Goal: Task Accomplishment & Management: Manage account settings

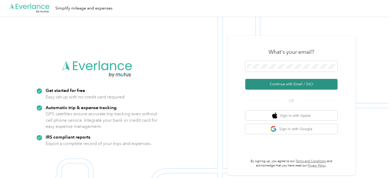
click at [285, 85] on button "Continue with Email / SSO" at bounding box center [291, 84] width 92 height 11
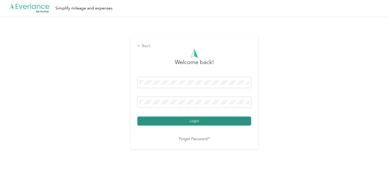
click at [185, 120] on button "Login" at bounding box center [194, 120] width 114 height 9
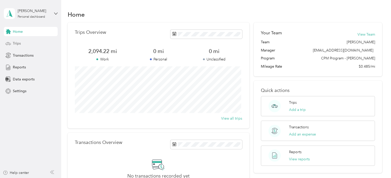
click at [16, 46] on span "Trips" at bounding box center [17, 43] width 8 height 5
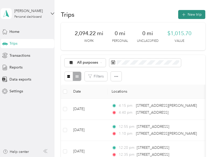
click at [185, 11] on button "New trip" at bounding box center [191, 14] width 27 height 9
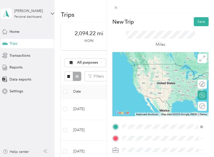
click at [160, 64] on span "[STREET_ADDRESS][US_STATE]" at bounding box center [157, 64] width 51 height 5
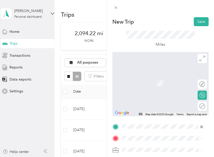
click at [154, 77] on span "[STREET_ADDRESS][US_STATE]" at bounding box center [157, 74] width 51 height 5
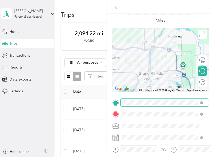
scroll to position [24, 0]
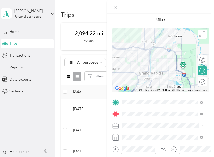
click at [136, 100] on li "645-06 FTBS [GEOGRAPHIC_DATA]" at bounding box center [163, 95] width 84 height 9
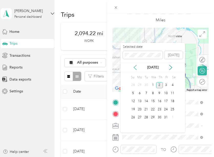
click at [136, 67] on icon at bounding box center [135, 67] width 5 height 5
click at [139, 109] on div "22" at bounding box center [139, 109] width 7 height 6
click at [145, 108] on div "23" at bounding box center [146, 109] width 7 height 6
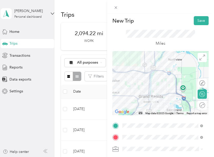
scroll to position [0, 0]
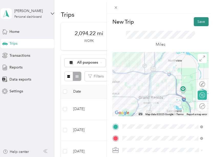
click at [194, 20] on button "Save" at bounding box center [201, 21] width 15 height 9
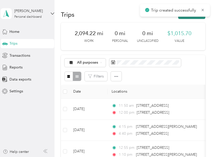
click at [189, 17] on button "New trip" at bounding box center [191, 14] width 27 height 9
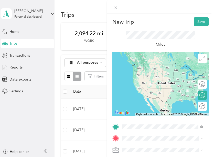
click at [151, 66] on span "[STREET_ADDRESS][US_STATE]" at bounding box center [157, 64] width 51 height 5
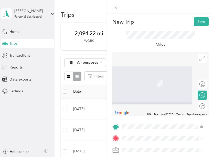
click at [137, 80] on div "[STREET_ADDRESS][US_STATE][US_STATE]" at bounding box center [162, 75] width 77 height 11
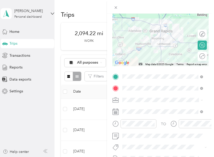
scroll to position [50, 0]
click at [136, 128] on li "645-06 FTBS [GEOGRAPHIC_DATA]" at bounding box center [163, 124] width 84 height 9
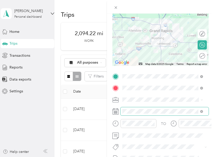
click at [133, 108] on span at bounding box center [165, 111] width 88 height 8
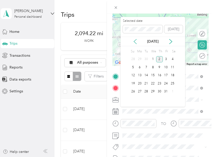
click at [133, 40] on icon at bounding box center [135, 41] width 5 height 5
click at [146, 81] on div "23" at bounding box center [146, 83] width 7 height 6
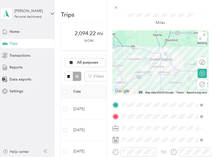
scroll to position [0, 0]
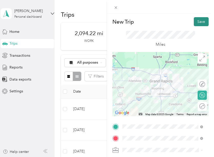
click at [194, 22] on button "Save" at bounding box center [201, 21] width 15 height 9
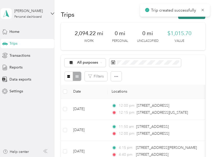
click at [181, 17] on button "New trip" at bounding box center [191, 14] width 27 height 9
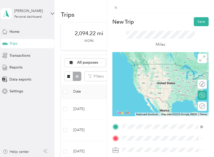
click at [150, 69] on span "[STREET_ADDRESS][US_STATE][US_STATE]" at bounding box center [166, 66] width 69 height 9
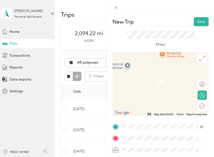
click at [148, 75] on span "[STREET_ADDRESS][US_STATE]" at bounding box center [157, 73] width 51 height 5
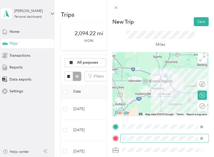
scroll to position [40, 0]
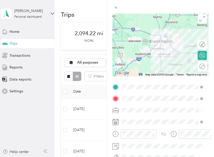
click at [135, 82] on span "645-06 FTBS [GEOGRAPHIC_DATA]" at bounding box center [153, 81] width 59 height 4
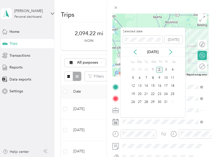
click at [137, 55] on div "[DATE]" at bounding box center [153, 51] width 65 height 9
click at [135, 50] on icon at bounding box center [135, 51] width 5 height 5
click at [145, 93] on div "23" at bounding box center [146, 94] width 7 height 6
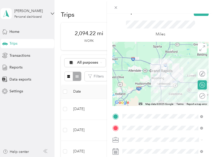
scroll to position [0, 0]
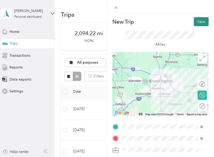
click at [196, 23] on button "Save" at bounding box center [201, 21] width 15 height 9
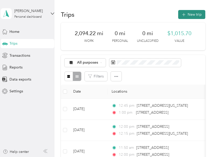
click at [181, 15] on icon "button" at bounding box center [184, 15] width 6 height 6
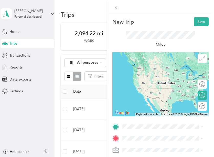
click at [153, 64] on span "[STREET_ADDRESS][US_STATE]" at bounding box center [157, 61] width 51 height 5
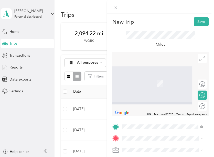
click at [141, 76] on span "[STREET_ADDRESS][US_STATE]" at bounding box center [157, 74] width 51 height 5
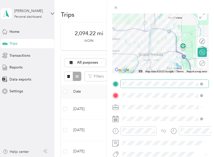
scroll to position [44, 0]
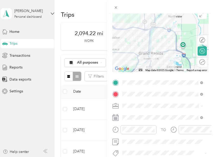
click at [138, 130] on div "645-06 FTBS [GEOGRAPHIC_DATA]" at bounding box center [162, 132] width 77 height 5
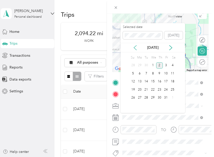
click at [133, 47] on icon at bounding box center [135, 47] width 5 height 5
click at [145, 88] on div "23" at bounding box center [146, 89] width 7 height 6
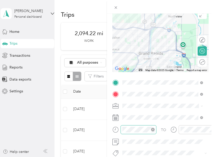
click at [153, 128] on icon "close-circle" at bounding box center [153, 129] width 4 height 4
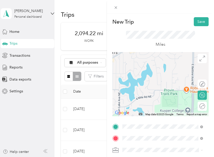
scroll to position [0, 0]
click at [194, 20] on button "Save" at bounding box center [201, 21] width 15 height 9
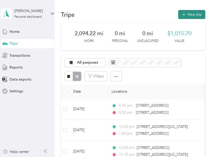
click at [190, 16] on button "New trip" at bounding box center [191, 14] width 27 height 9
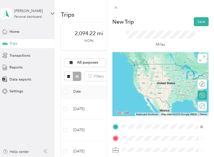
click at [141, 66] on span "[STREET_ADDRESS][US_STATE]" at bounding box center [157, 64] width 51 height 5
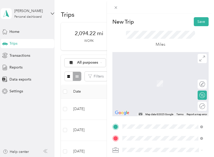
click at [143, 74] on span "[STREET_ADDRESS][US_STATE]" at bounding box center [157, 75] width 51 height 5
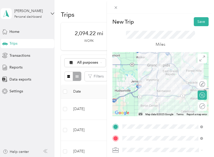
scroll to position [35, 0]
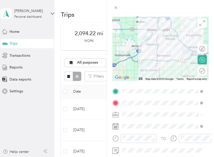
click at [134, 87] on div "645-06 FTBS [GEOGRAPHIC_DATA]" at bounding box center [162, 86] width 77 height 5
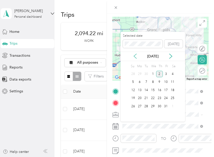
click at [135, 57] on icon at bounding box center [135, 56] width 3 height 5
click at [153, 99] on div "24" at bounding box center [152, 98] width 7 height 6
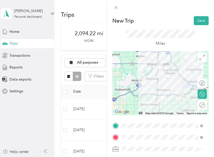
scroll to position [0, 0]
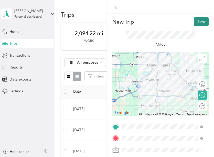
click at [197, 20] on button "Save" at bounding box center [201, 21] width 15 height 9
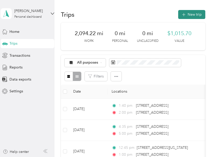
click at [189, 17] on button "New trip" at bounding box center [191, 14] width 27 height 9
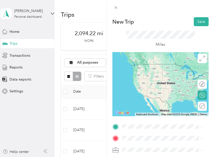
click at [153, 64] on span "[STREET_ADDRESS][US_STATE]" at bounding box center [157, 61] width 51 height 5
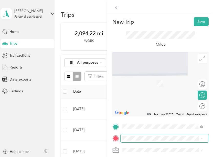
click at [127, 135] on span at bounding box center [165, 138] width 88 height 8
click at [150, 78] on span "[STREET_ADDRESS][US_STATE]" at bounding box center [157, 75] width 51 height 5
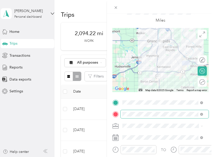
scroll to position [24, 0]
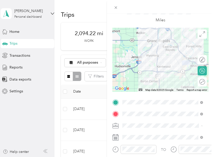
click at [135, 98] on div "645-06 FTBS [GEOGRAPHIC_DATA]" at bounding box center [162, 98] width 77 height 5
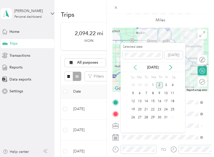
click at [134, 66] on icon at bounding box center [135, 67] width 5 height 5
click at [153, 110] on div "24" at bounding box center [152, 109] width 7 height 6
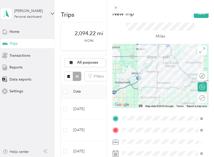
scroll to position [0, 0]
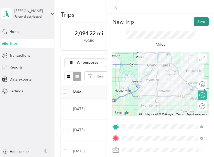
click at [195, 20] on button "Save" at bounding box center [201, 21] width 15 height 9
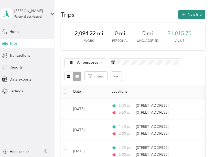
click at [194, 15] on button "New trip" at bounding box center [191, 14] width 27 height 9
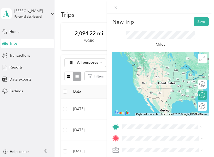
click at [139, 64] on span "[STREET_ADDRESS][US_STATE]" at bounding box center [157, 64] width 51 height 5
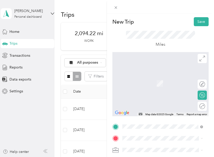
click at [151, 79] on span "[STREET_ADDRESS][PERSON_NAME][US_STATE]" at bounding box center [166, 76] width 69 height 9
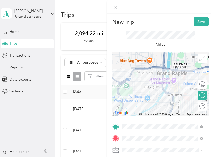
scroll to position [29, 0]
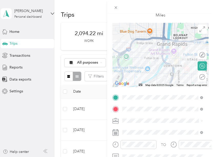
click at [139, 94] on li "645-06 FTBS [GEOGRAPHIC_DATA]" at bounding box center [163, 91] width 84 height 9
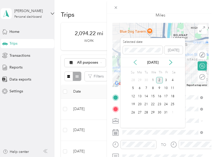
click at [133, 60] on icon at bounding box center [135, 62] width 5 height 5
click at [160, 101] on div "25" at bounding box center [159, 104] width 7 height 6
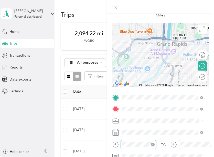
click at [137, 140] on div at bounding box center [139, 144] width 36 height 9
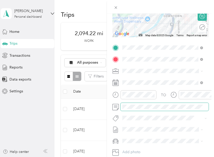
scroll to position [0, 0]
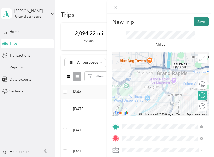
click at [197, 22] on button "Save" at bounding box center [201, 21] width 15 height 9
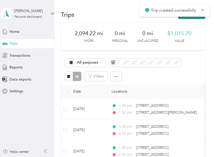
click at [190, 17] on button "New trip" at bounding box center [191, 14] width 27 height 9
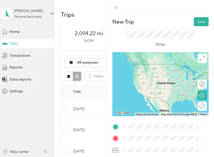
click at [142, 69] on span "[STREET_ADDRESS][PERSON_NAME][US_STATE]" at bounding box center [166, 64] width 69 height 9
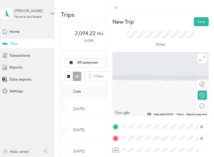
click at [142, 78] on span "[STREET_ADDRESS][US_STATE]" at bounding box center [157, 75] width 51 height 5
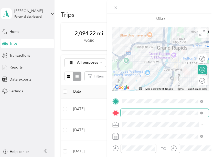
scroll to position [26, 0]
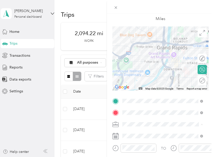
click at [137, 93] on li "645-06 FTBS [GEOGRAPHIC_DATA]" at bounding box center [163, 97] width 84 height 9
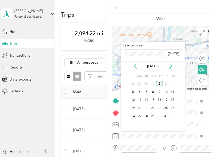
click at [134, 65] on icon at bounding box center [135, 65] width 5 height 5
click at [159, 106] on div "25" at bounding box center [159, 108] width 7 height 6
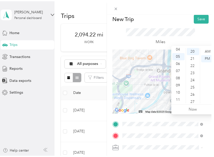
scroll to position [0, 0]
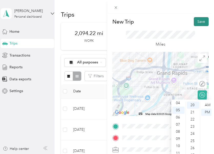
click at [195, 20] on button "Save" at bounding box center [201, 21] width 15 height 9
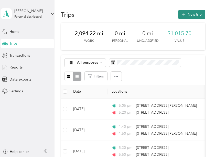
click at [196, 14] on button "New trip" at bounding box center [191, 14] width 27 height 9
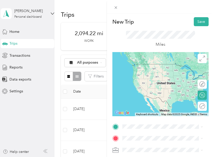
click at [144, 62] on span "[STREET_ADDRESS][US_STATE]" at bounding box center [157, 61] width 51 height 5
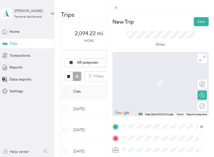
click at [145, 105] on span "[STREET_ADDRESS][PERSON_NAME][US_STATE]" at bounding box center [166, 100] width 69 height 9
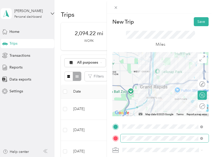
scroll to position [28, 0]
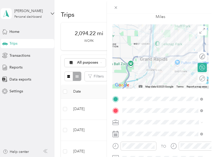
click at [144, 92] on div "645-06 FTBS [GEOGRAPHIC_DATA]" at bounding box center [162, 92] width 77 height 5
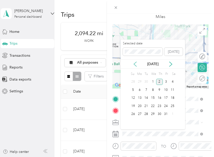
click at [134, 65] on icon at bounding box center [135, 63] width 5 height 5
click at [158, 105] on div "25" at bounding box center [159, 106] width 7 height 6
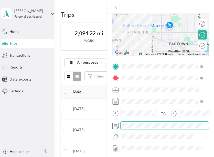
scroll to position [0, 0]
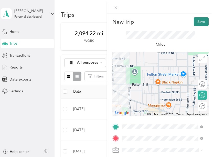
click at [198, 19] on button "Save" at bounding box center [201, 21] width 15 height 9
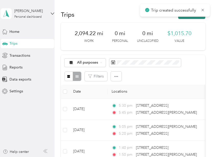
click at [189, 18] on button "New trip" at bounding box center [191, 14] width 27 height 9
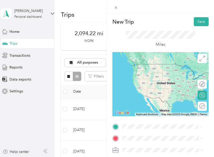
click at [140, 87] on span "[STREET_ADDRESS][PERSON_NAME][US_STATE]" at bounding box center [166, 91] width 69 height 9
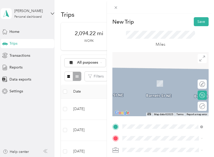
click at [144, 75] on span "[STREET_ADDRESS][US_STATE]" at bounding box center [157, 73] width 51 height 5
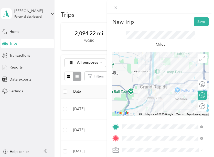
click at [135, 122] on span "645-06 FTBS [GEOGRAPHIC_DATA]" at bounding box center [153, 122] width 59 height 4
click at [194, 20] on button "Save" at bounding box center [201, 21] width 15 height 9
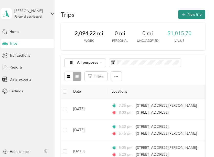
click at [190, 15] on button "New trip" at bounding box center [191, 14] width 27 height 9
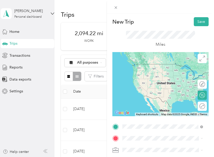
click at [142, 66] on span "[STREET_ADDRESS][US_STATE]" at bounding box center [157, 64] width 51 height 5
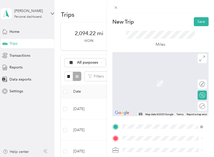
click at [143, 80] on span "[STREET_ADDRESS][PERSON_NAME][US_STATE]" at bounding box center [166, 75] width 69 height 9
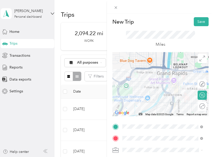
click at [133, 126] on ol "645-02 FTBS Ottawa 645-10 FTBS Allegan 645-06 FTBS [GEOGRAPHIC_DATA] Catholic C…" at bounding box center [163, 123] width 84 height 50
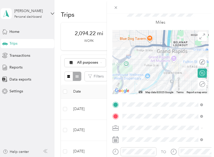
scroll to position [37, 0]
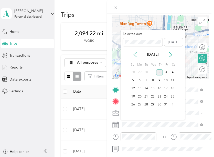
click at [135, 56] on icon at bounding box center [135, 54] width 5 height 5
click at [145, 102] on div "30" at bounding box center [146, 104] width 7 height 6
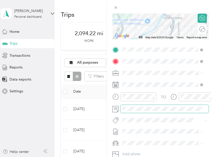
scroll to position [0, 0]
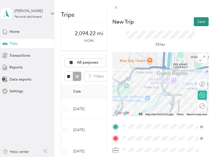
click at [196, 23] on button "Save" at bounding box center [201, 21] width 15 height 9
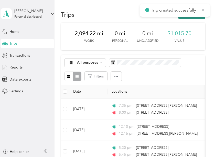
click at [190, 17] on button "New trip" at bounding box center [191, 14] width 27 height 9
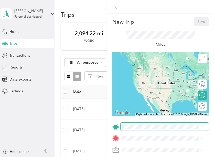
click at [130, 129] on span at bounding box center [165, 126] width 88 height 8
click at [128, 127] on span at bounding box center [165, 126] width 88 height 8
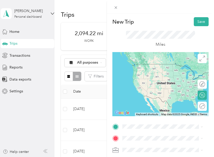
click at [148, 69] on div "[STREET_ADDRESS][PERSON_NAME][US_STATE]" at bounding box center [162, 63] width 77 height 11
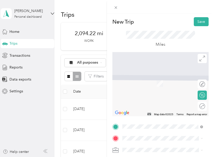
click at [141, 77] on span "[STREET_ADDRESS][US_STATE]" at bounding box center [157, 75] width 51 height 5
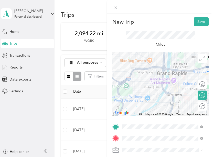
click at [131, 147] on span at bounding box center [165, 150] width 88 height 8
click at [132, 124] on ol "645-02 FTBS Ottawa 645-10 FTBS Allegan 645-06 FTBS [GEOGRAPHIC_DATA] Catholic C…" at bounding box center [163, 123] width 84 height 50
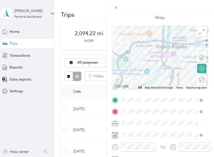
scroll to position [39, 1]
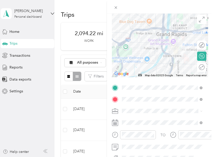
click at [138, 86] on ol "645-02 FTBS Ottawa 645-10 FTBS Allegan 645-06 FTBS [GEOGRAPHIC_DATA] Catholic C…" at bounding box center [162, 85] width 84 height 50
click at [134, 83] on div "645-06 FTBS [GEOGRAPHIC_DATA]" at bounding box center [161, 80] width 77 height 5
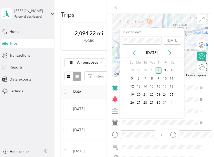
click at [134, 52] on icon at bounding box center [134, 52] width 5 height 5
click at [145, 101] on div "30" at bounding box center [145, 103] width 7 height 6
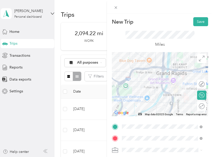
scroll to position [0, 1]
click at [193, 21] on button "Save" at bounding box center [200, 21] width 15 height 9
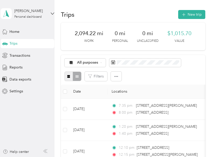
click at [66, 76] on button "button" at bounding box center [69, 75] width 9 height 9
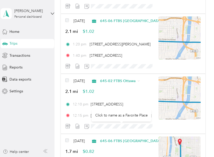
scroll to position [131, 0]
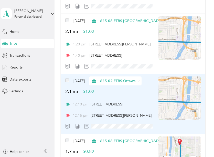
click at [136, 82] on span "645-02 FTBS Ottawa" at bounding box center [118, 80] width 36 height 5
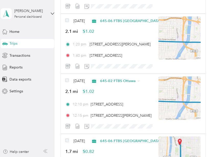
click at [127, 110] on ol "645-02 FTBS Ottawa 645-10 FTBS Allegan 645-06 FTBS [GEOGRAPHIC_DATA] Catholic C…" at bounding box center [166, 107] width 134 height 45
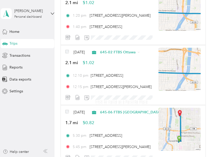
scroll to position [159, 0]
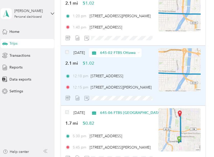
click at [131, 55] on span "645-02 FTBS Ottawa" at bounding box center [118, 52] width 36 height 5
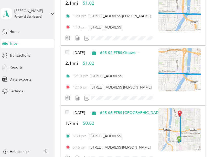
click at [120, 80] on li "645-06 FTBS [GEOGRAPHIC_DATA]" at bounding box center [166, 77] width 134 height 9
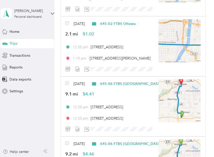
scroll to position [846, 0]
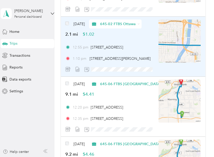
click at [136, 26] on span "645-02 FTBS Ottawa" at bounding box center [118, 23] width 36 height 5
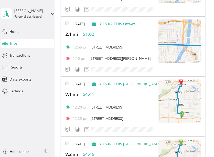
click at [136, 51] on li "645-06 FTBS [GEOGRAPHIC_DATA]" at bounding box center [166, 49] width 134 height 9
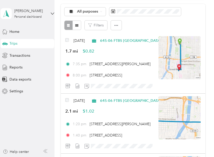
scroll to position [0, 0]
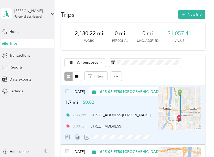
click at [78, 93] on span "[DATE]" at bounding box center [78, 91] width 11 height 5
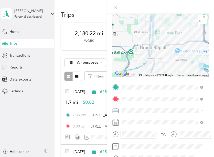
scroll to position [40, 0]
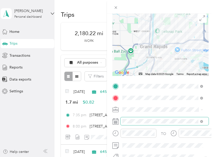
click at [138, 124] on span at bounding box center [165, 121] width 88 height 8
click at [142, 117] on span at bounding box center [165, 121] width 88 height 8
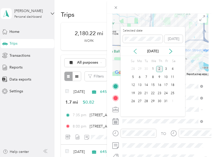
click at [136, 51] on icon at bounding box center [135, 51] width 5 height 5
click at [160, 93] on div "25" at bounding box center [159, 93] width 7 height 6
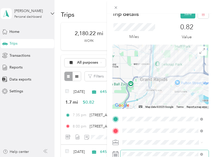
scroll to position [0, 0]
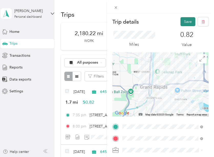
click at [182, 19] on button "Save" at bounding box center [187, 21] width 15 height 9
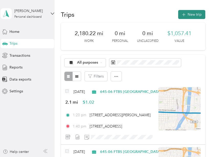
click at [184, 13] on icon "button" at bounding box center [184, 15] width 6 height 6
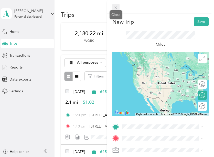
click at [114, 5] on span at bounding box center [115, 7] width 7 height 7
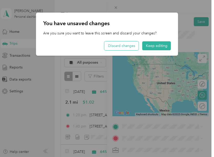
click at [128, 47] on button "Discard changes" at bounding box center [121, 45] width 34 height 9
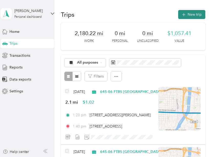
click at [188, 14] on button "New trip" at bounding box center [191, 14] width 27 height 9
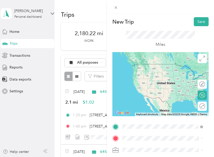
click at [154, 66] on span "[STREET_ADDRESS][US_STATE]" at bounding box center [157, 64] width 51 height 5
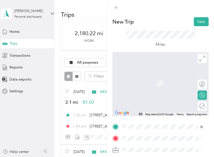
click at [142, 82] on li "[STREET_ADDRESS][PERSON_NAME][US_STATE]" at bounding box center [163, 75] width 84 height 14
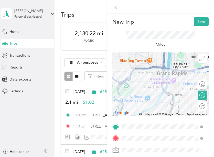
click at [136, 124] on ol "645-02 FTBS Ottawa 645-10 FTBS Allegan 645-06 FTBS [GEOGRAPHIC_DATA] Catholic C…" at bounding box center [163, 123] width 84 height 50
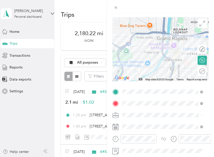
scroll to position [41, 0]
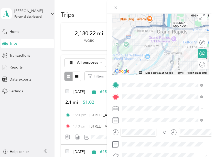
click at [143, 80] on div "645-06 FTBS [GEOGRAPHIC_DATA]" at bounding box center [162, 80] width 77 height 5
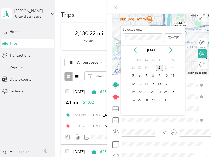
click at [133, 51] on icon at bounding box center [135, 49] width 5 height 5
click at [152, 90] on div "24" at bounding box center [152, 92] width 7 height 6
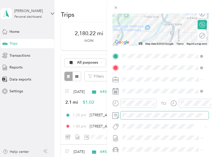
scroll to position [0, 0]
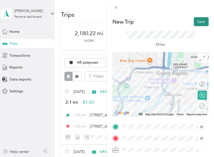
click at [194, 19] on button "Save" at bounding box center [201, 21] width 15 height 9
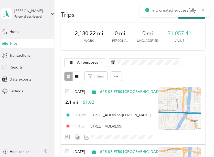
click at [188, 17] on button "New trip" at bounding box center [191, 14] width 27 height 9
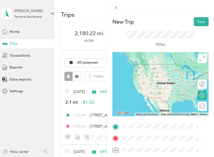
click at [146, 64] on span "[STREET_ADDRESS][PERSON_NAME][US_STATE]" at bounding box center [166, 64] width 69 height 9
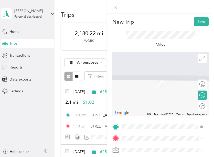
click at [145, 78] on span "[STREET_ADDRESS][US_STATE]" at bounding box center [157, 75] width 51 height 5
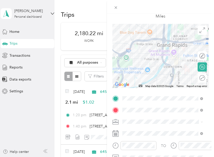
scroll to position [28, 0]
click at [136, 93] on span "645-06 FTBS [GEOGRAPHIC_DATA]" at bounding box center [153, 92] width 59 height 4
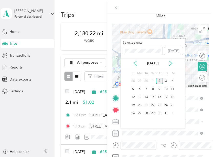
click at [135, 61] on icon at bounding box center [135, 63] width 5 height 5
click at [151, 103] on div "24" at bounding box center [152, 105] width 7 height 6
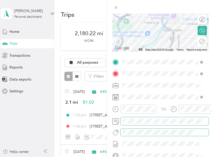
scroll to position [0, 0]
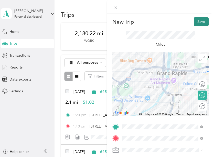
click at [196, 24] on button "Save" at bounding box center [201, 21] width 15 height 9
